Goal: Obtain resource: Obtain resource

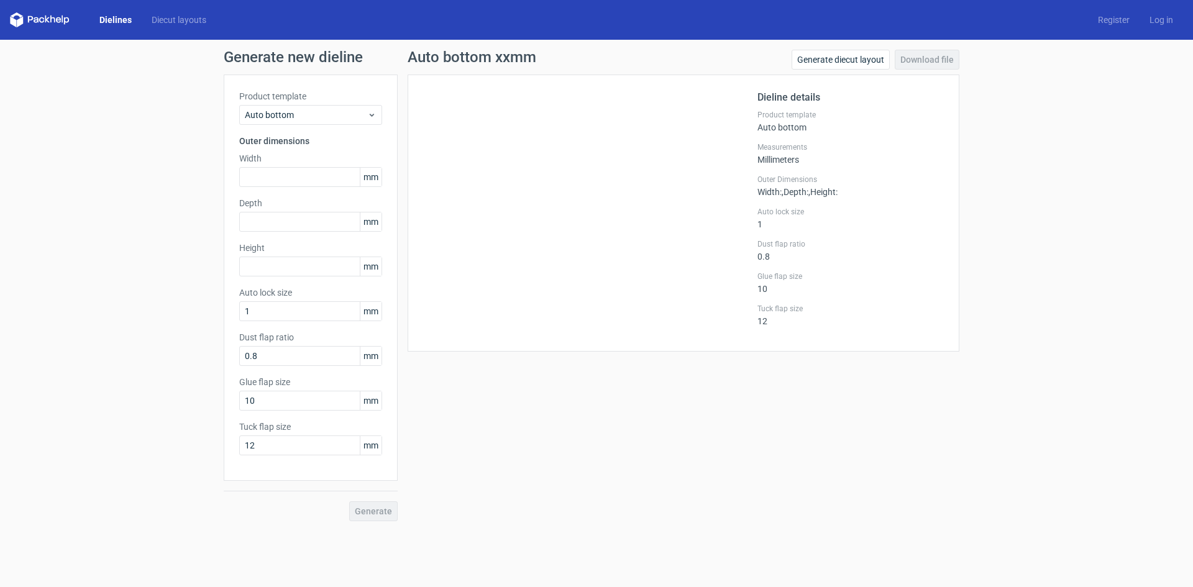
click at [120, 23] on link "Dielines" at bounding box center [115, 20] width 52 height 12
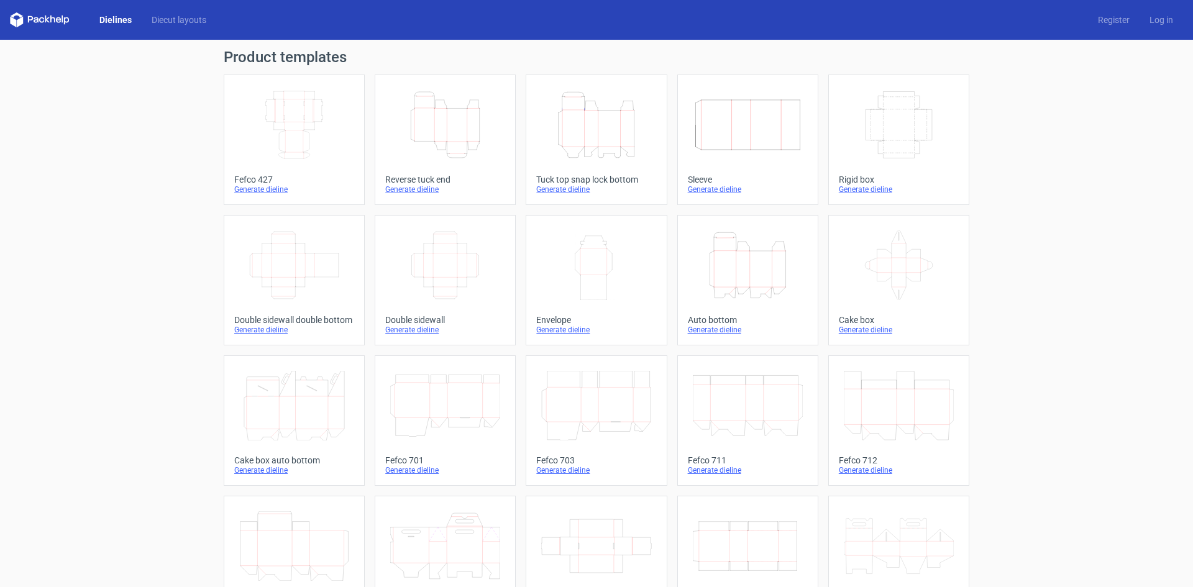
click at [283, 121] on icon "Width Depth Height" at bounding box center [294, 125] width 110 height 70
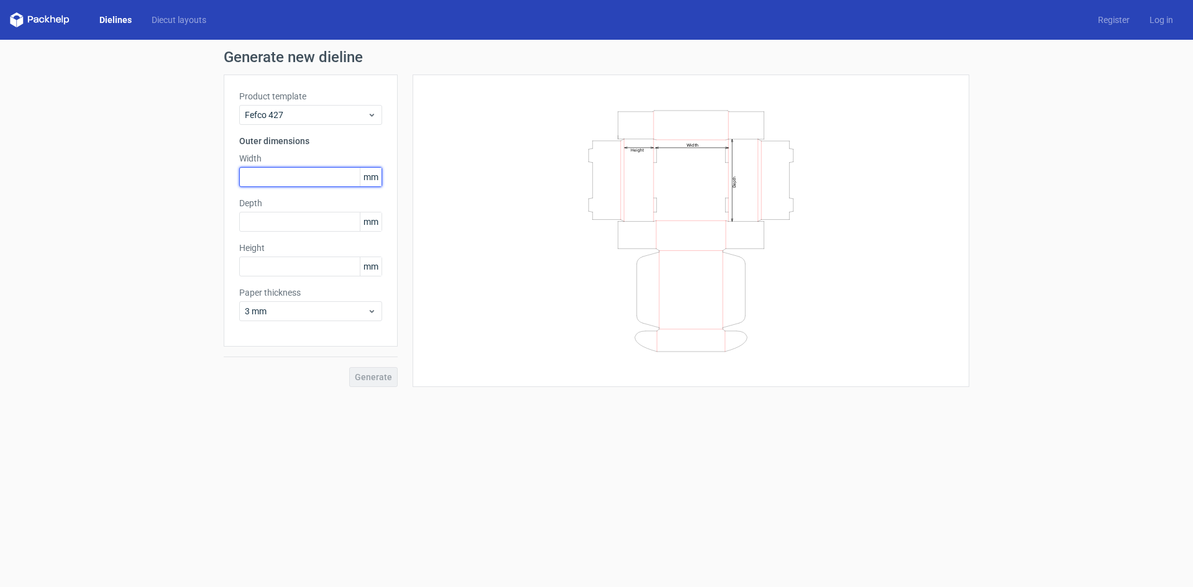
click at [296, 181] on input "text" at bounding box center [310, 177] width 143 height 20
type input "310"
type input "150"
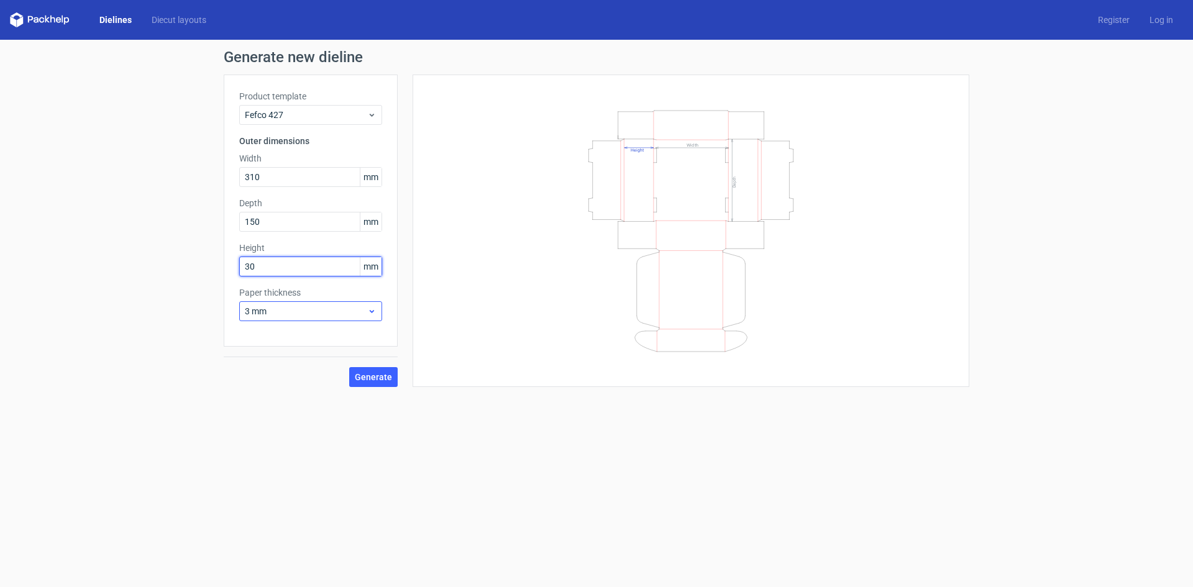
type input "30"
click at [316, 309] on span "3 mm" at bounding box center [306, 311] width 122 height 12
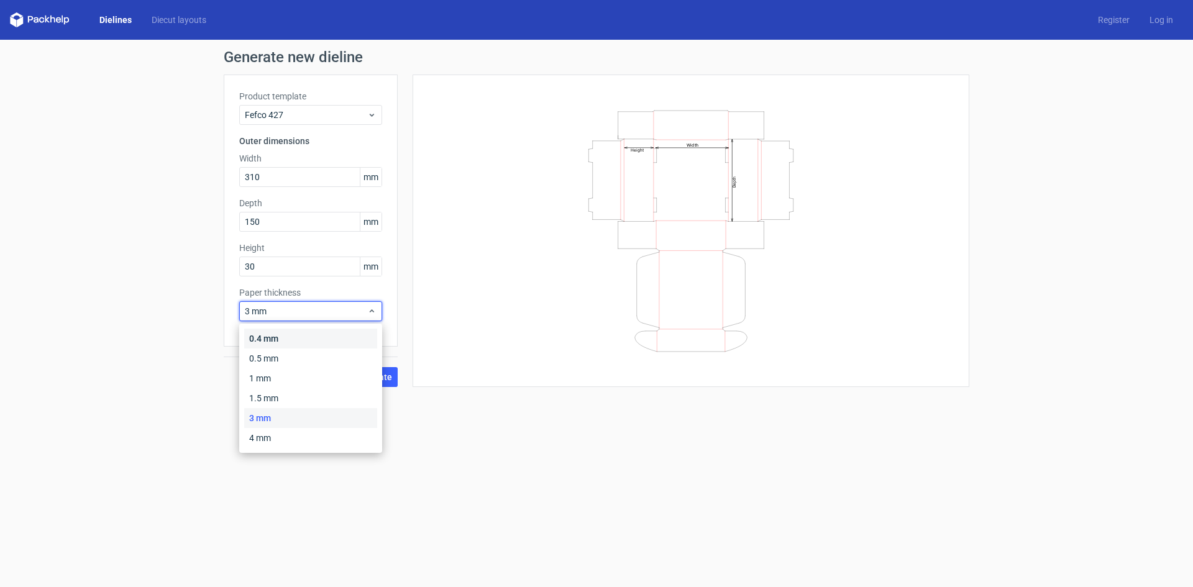
click at [299, 331] on div "0.4 mm" at bounding box center [310, 339] width 133 height 20
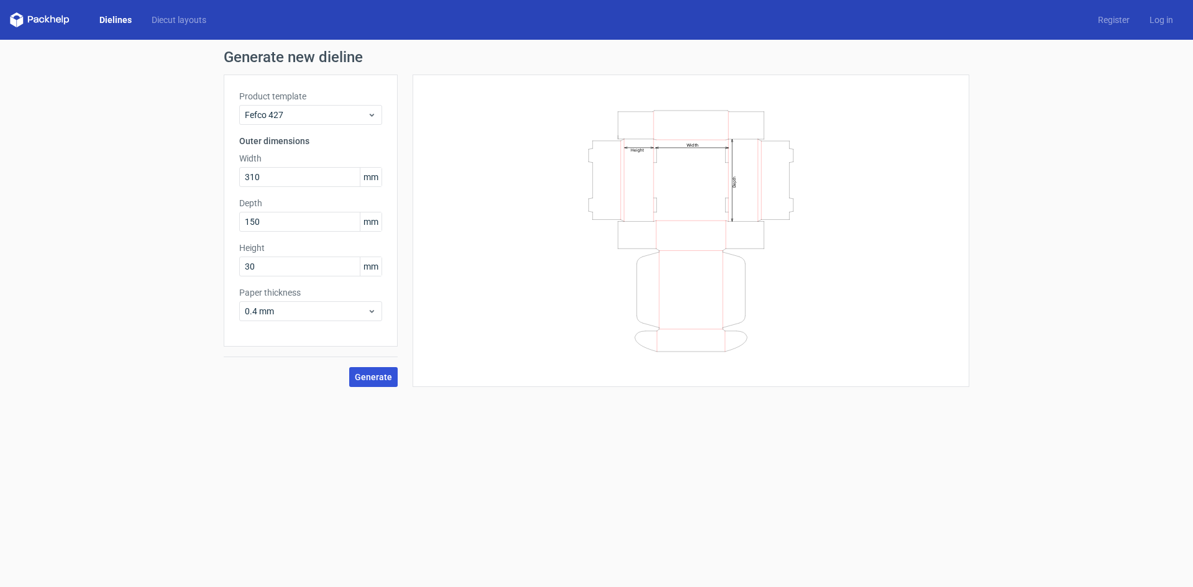
click at [388, 382] on button "Generate" at bounding box center [373, 377] width 48 height 20
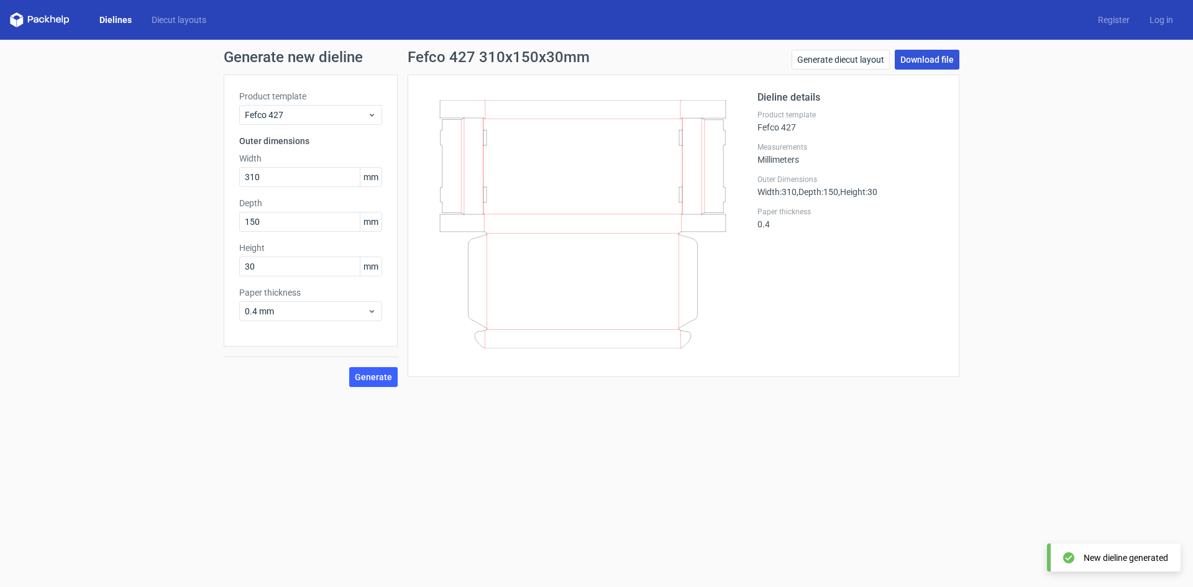
click at [901, 65] on link "Download file" at bounding box center [927, 60] width 65 height 20
click at [847, 59] on link "Generate diecut layout" at bounding box center [841, 60] width 98 height 20
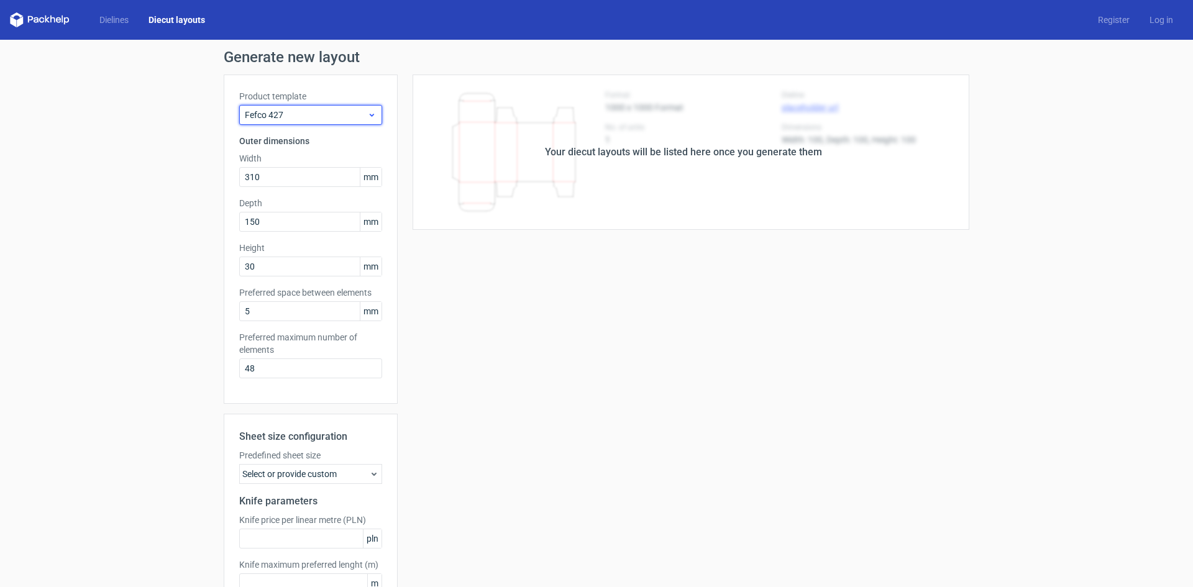
click at [305, 115] on span "Fefco 427" at bounding box center [306, 115] width 122 height 12
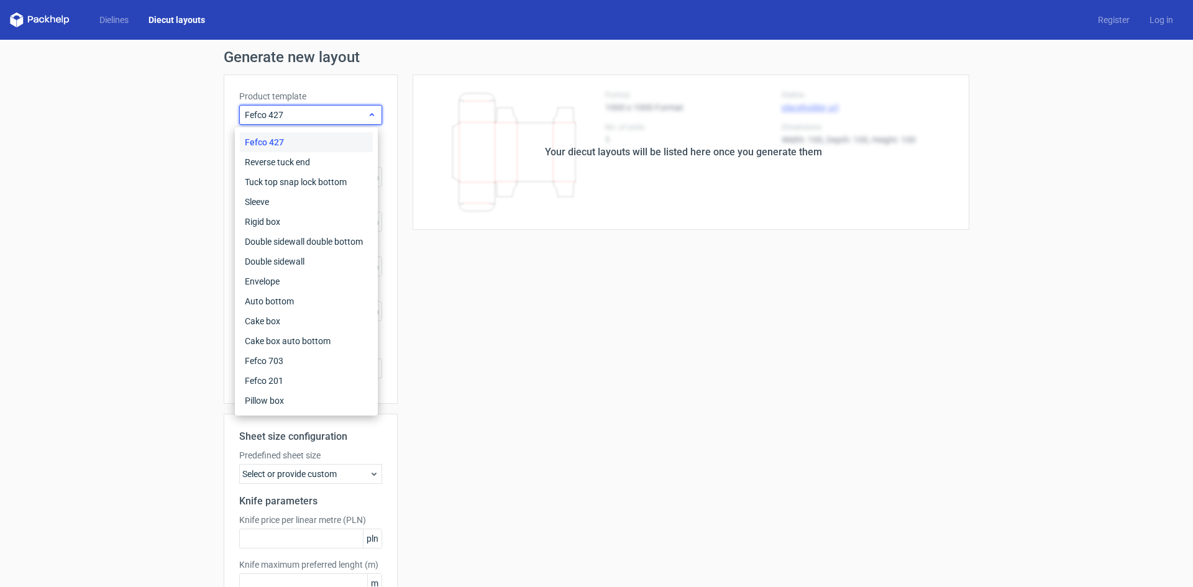
click at [300, 107] on div "Fefco 427" at bounding box center [310, 115] width 143 height 20
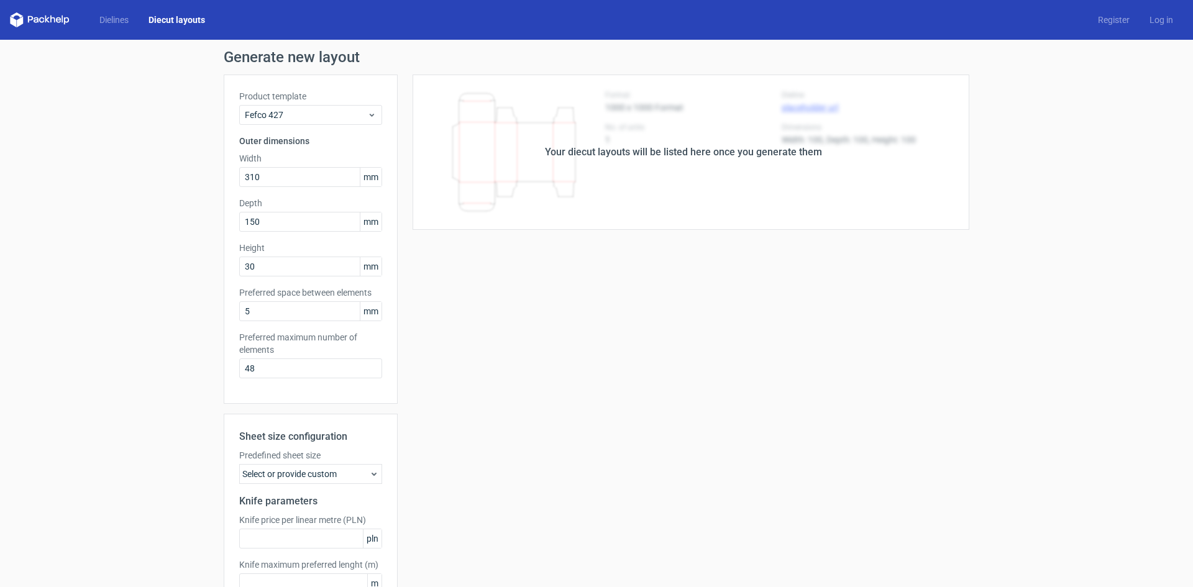
click at [710, 326] on div "Your diecut layouts will be listed here once you generate them Height Depth Wid…" at bounding box center [684, 367] width 572 height 585
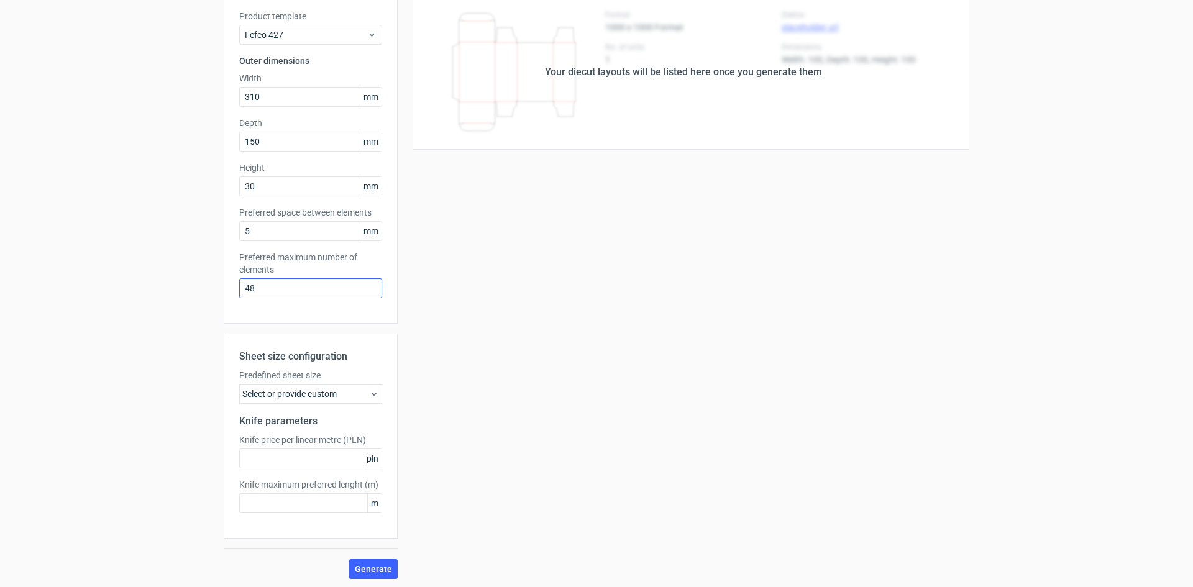
scroll to position [82, 0]
click at [329, 395] on div "Select or provide custom" at bounding box center [310, 392] width 143 height 20
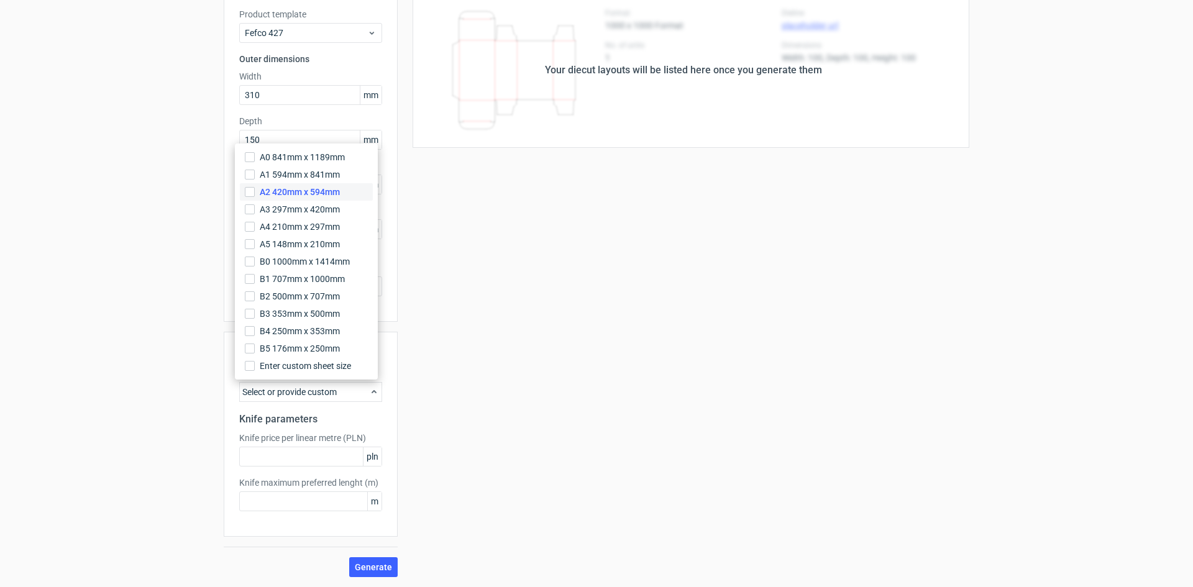
click at [321, 185] on label "A2 420mm x 594mm" at bounding box center [306, 191] width 133 height 17
click at [255, 187] on input "A2 420mm x 594mm" at bounding box center [250, 192] width 10 height 10
click at [309, 173] on span "A1 594mm x 841mm" at bounding box center [300, 174] width 80 height 12
click at [255, 173] on input "A1 594mm x 841mm" at bounding box center [250, 175] width 10 height 10
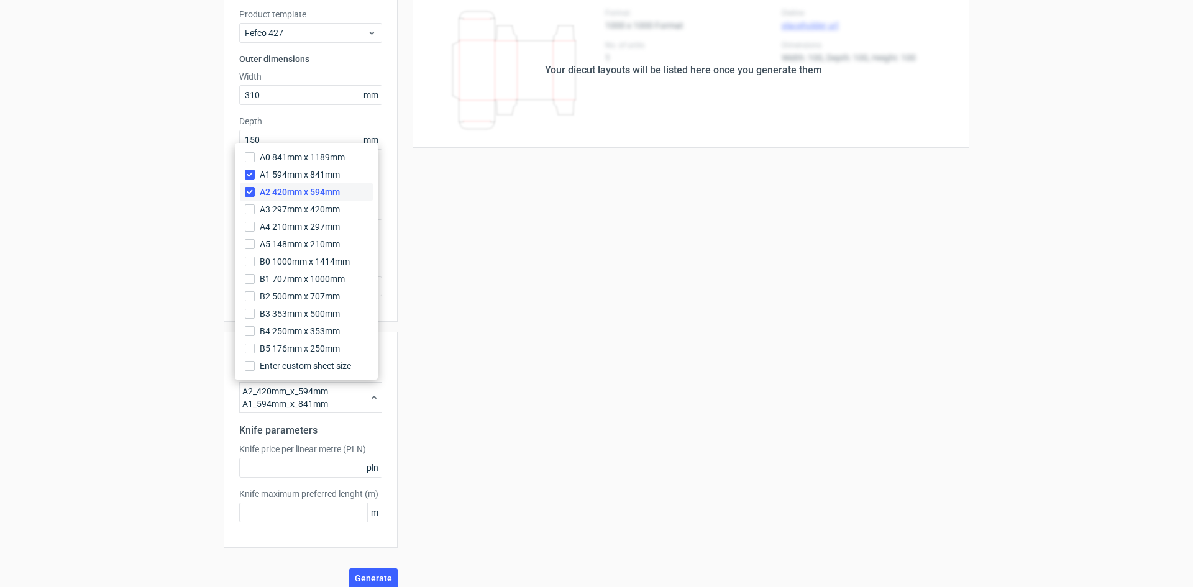
click at [311, 190] on span "A2 420mm x 594mm" at bounding box center [300, 192] width 80 height 12
click at [255, 190] on input "A2 420mm x 594mm" at bounding box center [250, 192] width 10 height 10
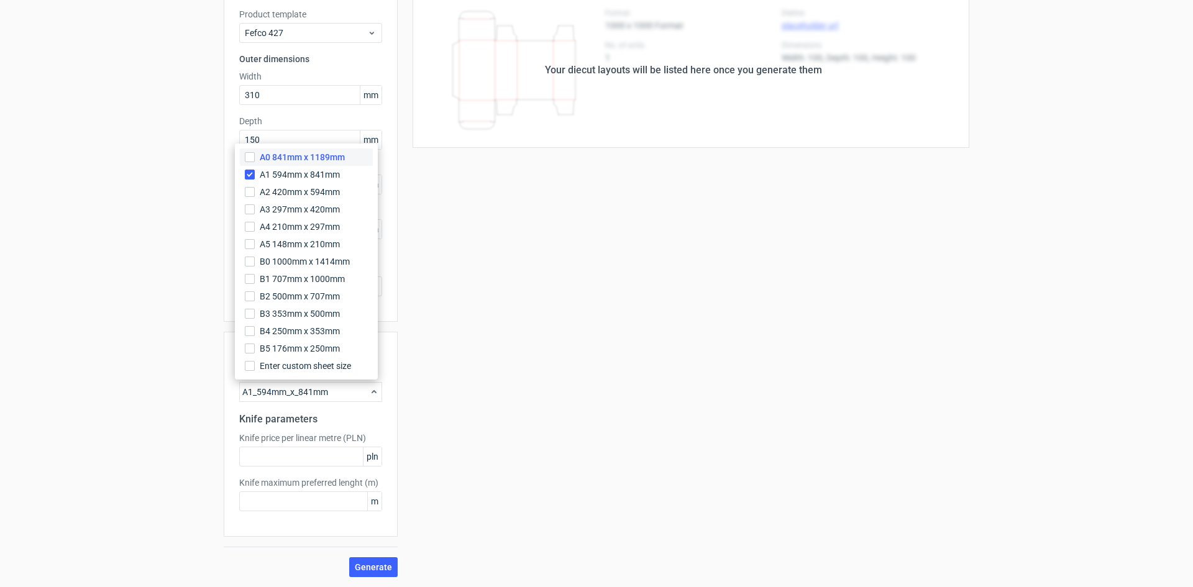
click at [295, 164] on label "A0 841mm x 1189mm" at bounding box center [306, 156] width 133 height 17
click at [255, 162] on input "A0 841mm x 1189mm" at bounding box center [250, 157] width 10 height 10
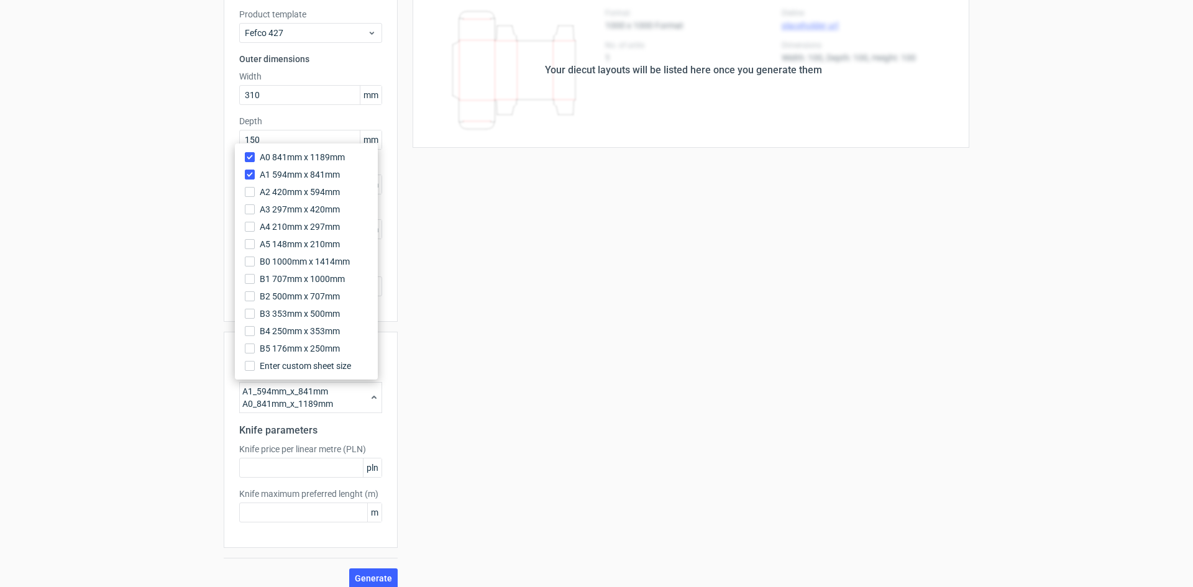
click at [295, 177] on span "A1 594mm x 841mm" at bounding box center [300, 174] width 80 height 12
click at [255, 177] on input "A1 594mm x 841mm" at bounding box center [250, 175] width 10 height 10
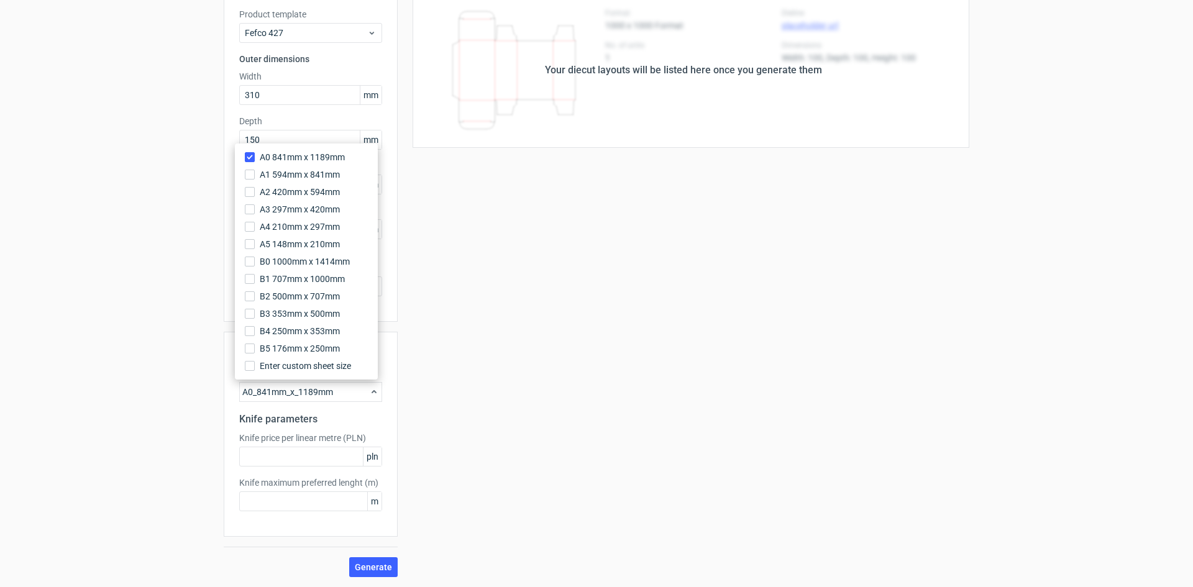
click at [463, 447] on div "Your diecut layouts will be listed here once you generate them Height Depth Wid…" at bounding box center [684, 285] width 572 height 585
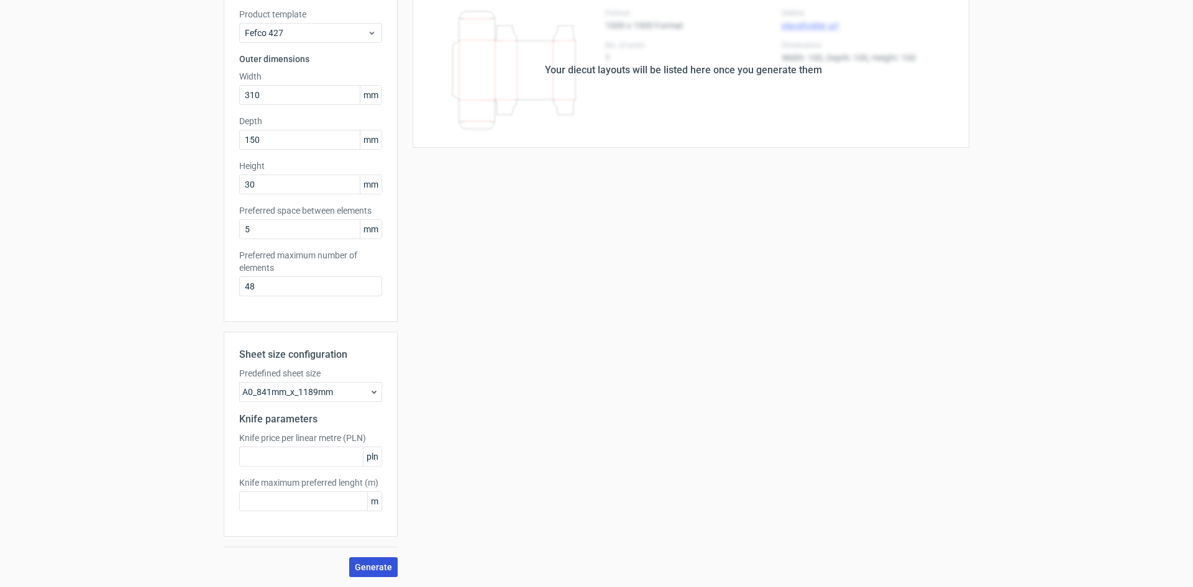
click at [373, 563] on span "Generate" at bounding box center [373, 567] width 37 height 9
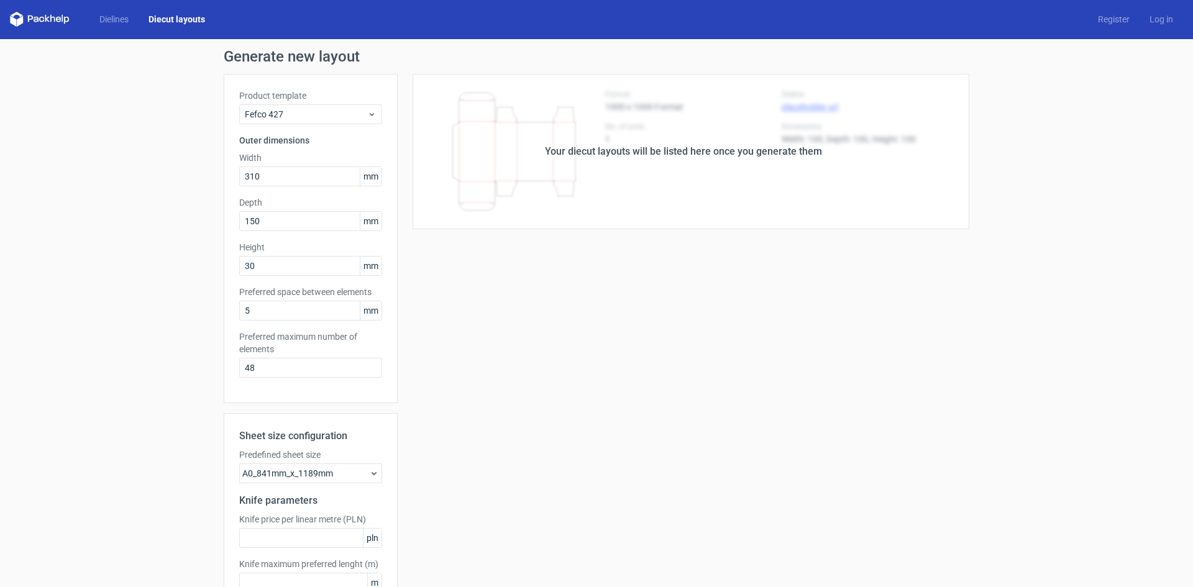
scroll to position [0, 0]
